Goal: Find specific page/section: Find specific page/section

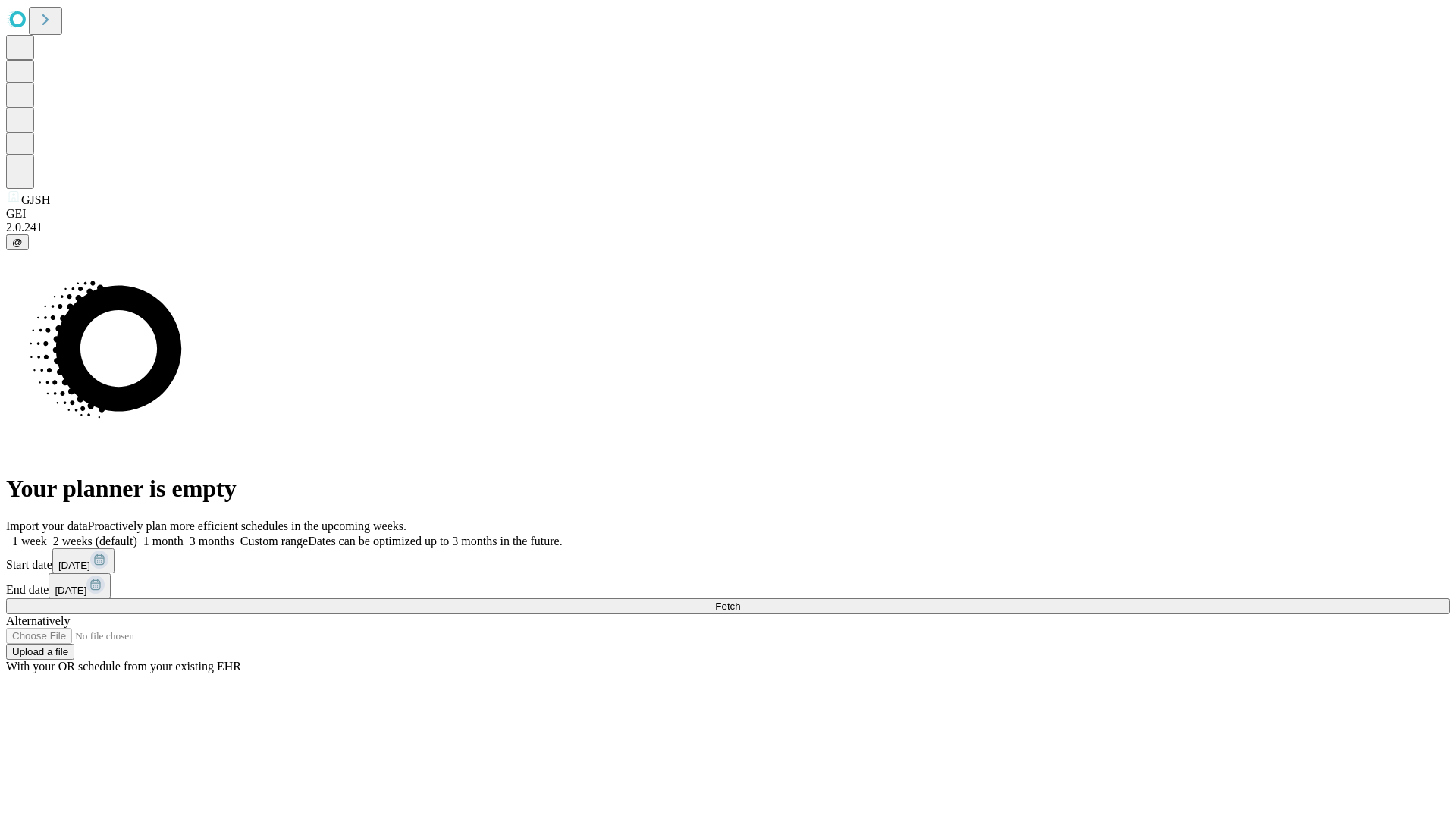
click at [740, 601] on span "Fetch" at bounding box center [728, 607] width 25 height 11
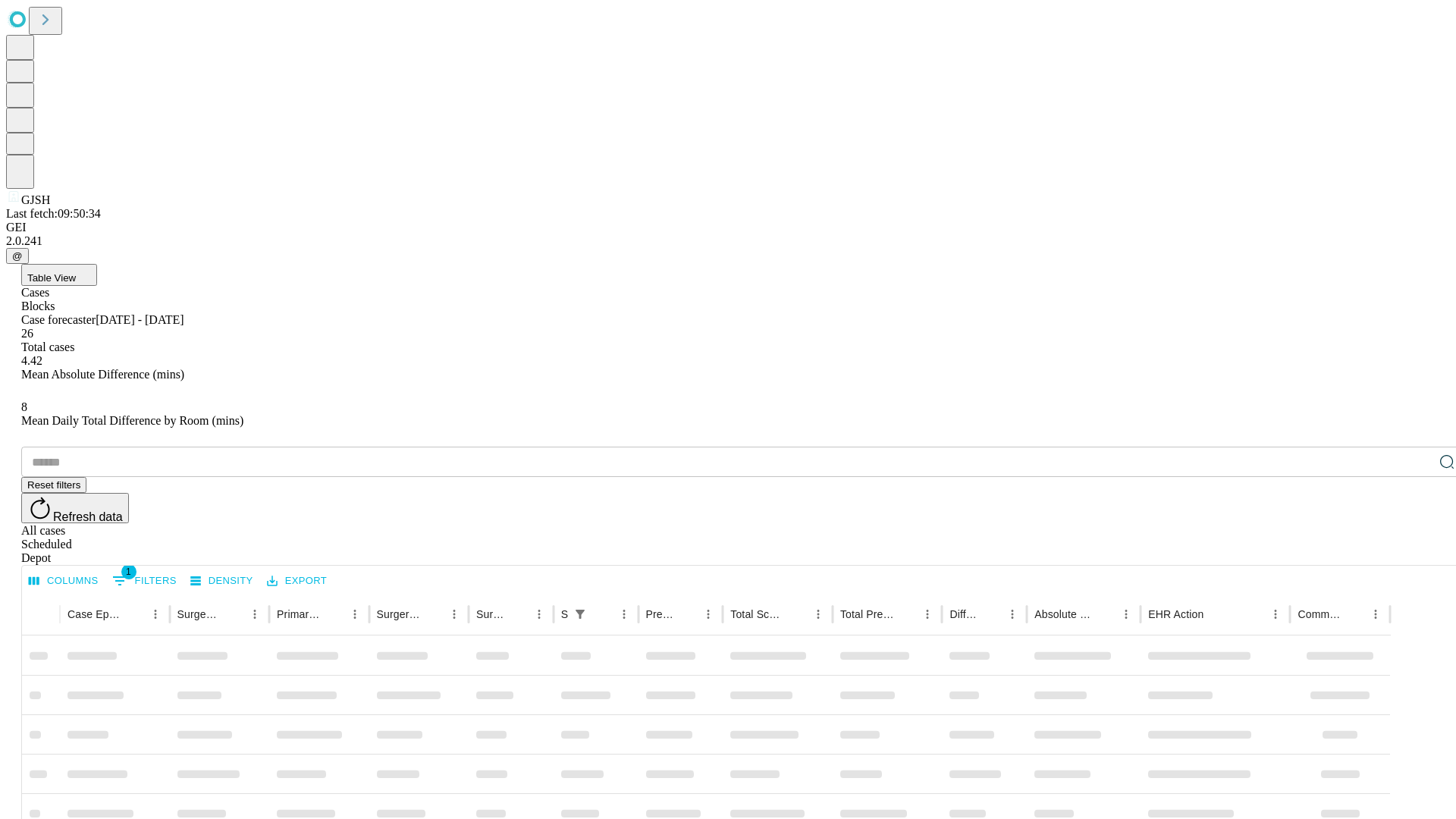
click at [1416, 552] on div "Depot" at bounding box center [743, 558] width 1444 height 13
